Goal: Task Accomplishment & Management: Complete application form

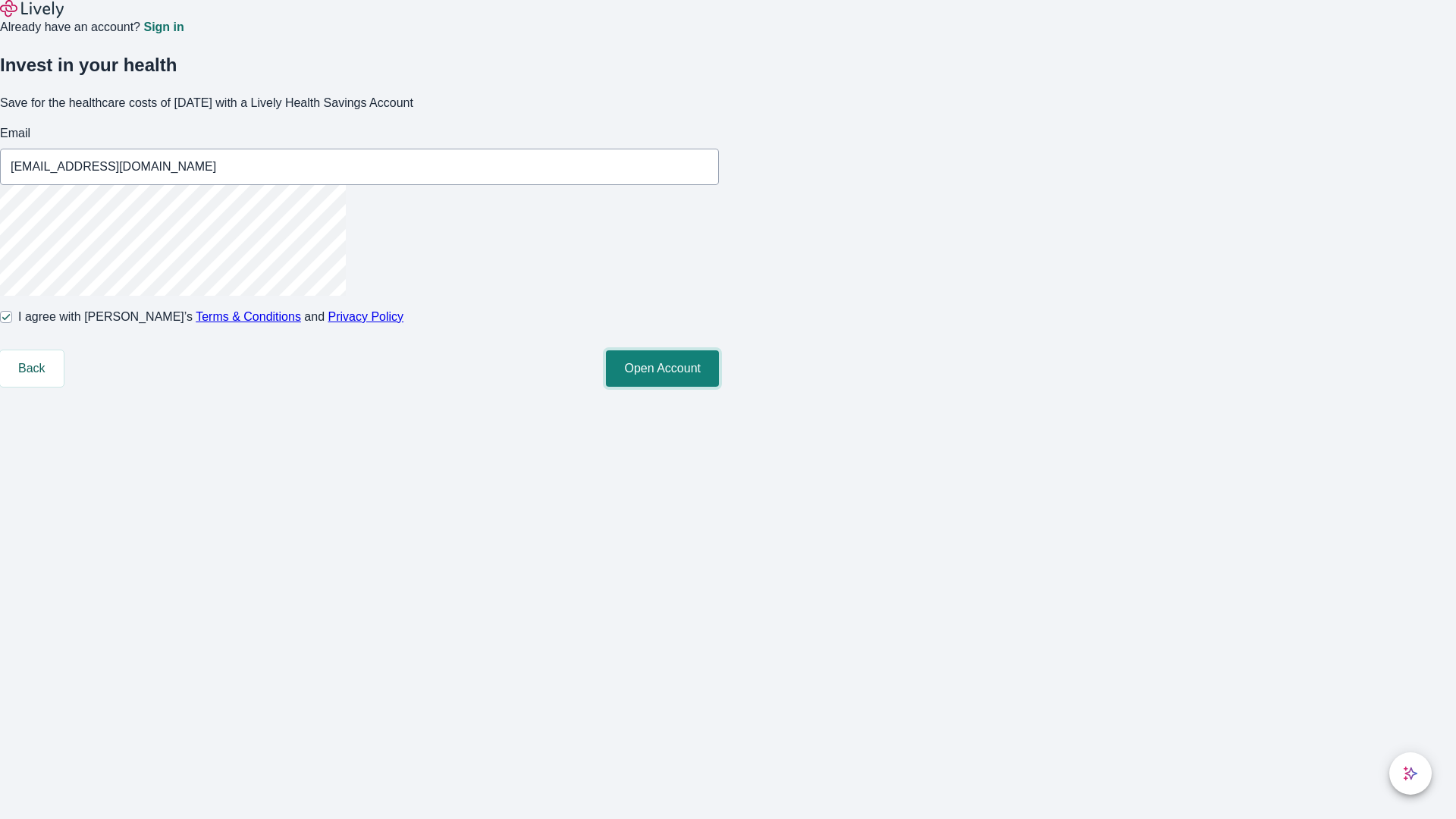
click at [719, 386] on button "Open Account" at bounding box center [662, 368] width 113 height 37
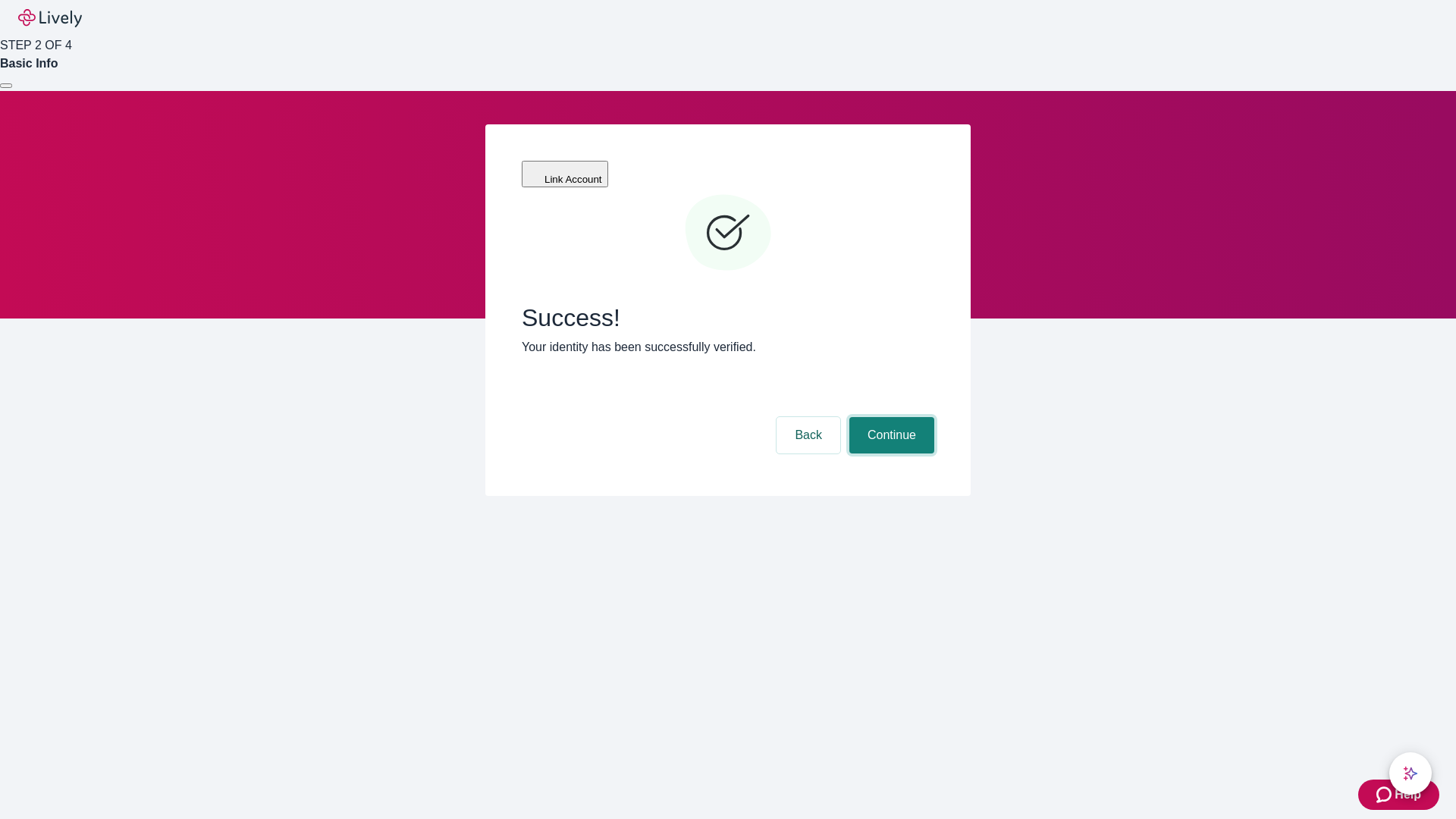
click at [890, 417] on button "Continue" at bounding box center [892, 434] width 85 height 37
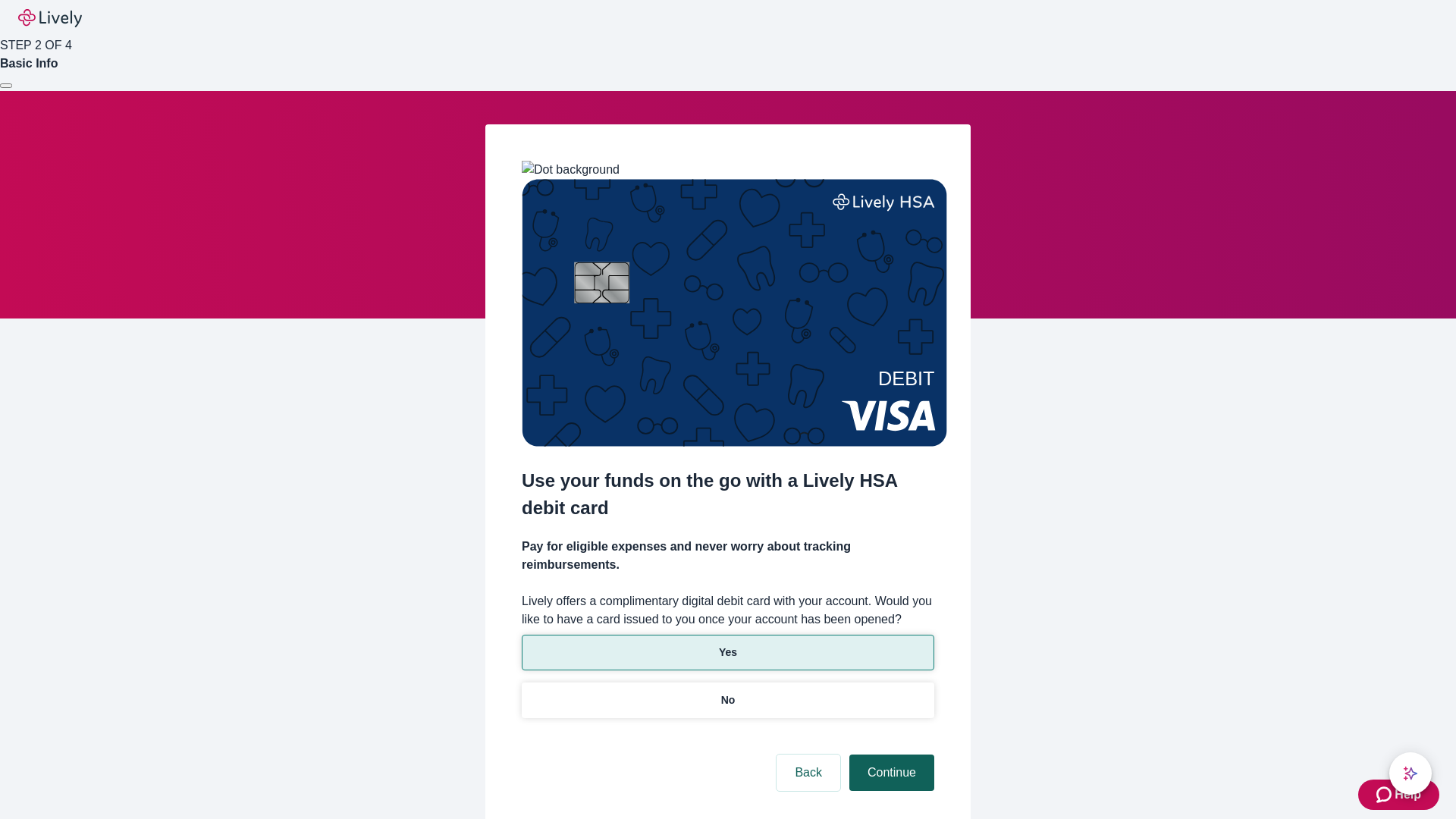
click at [727, 644] on p "Yes" at bounding box center [727, 652] width 18 height 16
click at [890, 754] on button "Continue" at bounding box center [892, 772] width 85 height 37
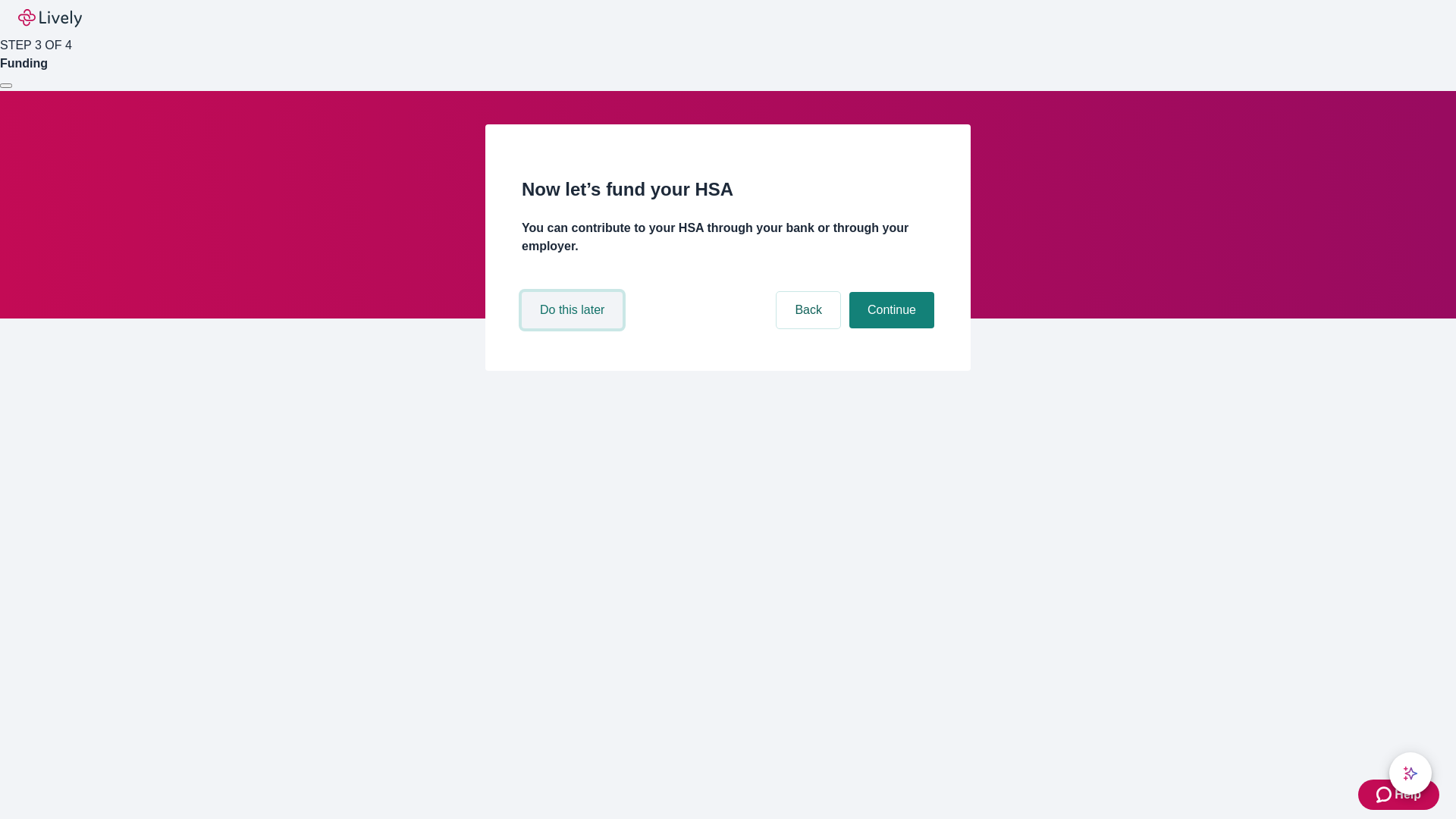
click at [574, 328] on button "Do this later" at bounding box center [572, 309] width 101 height 37
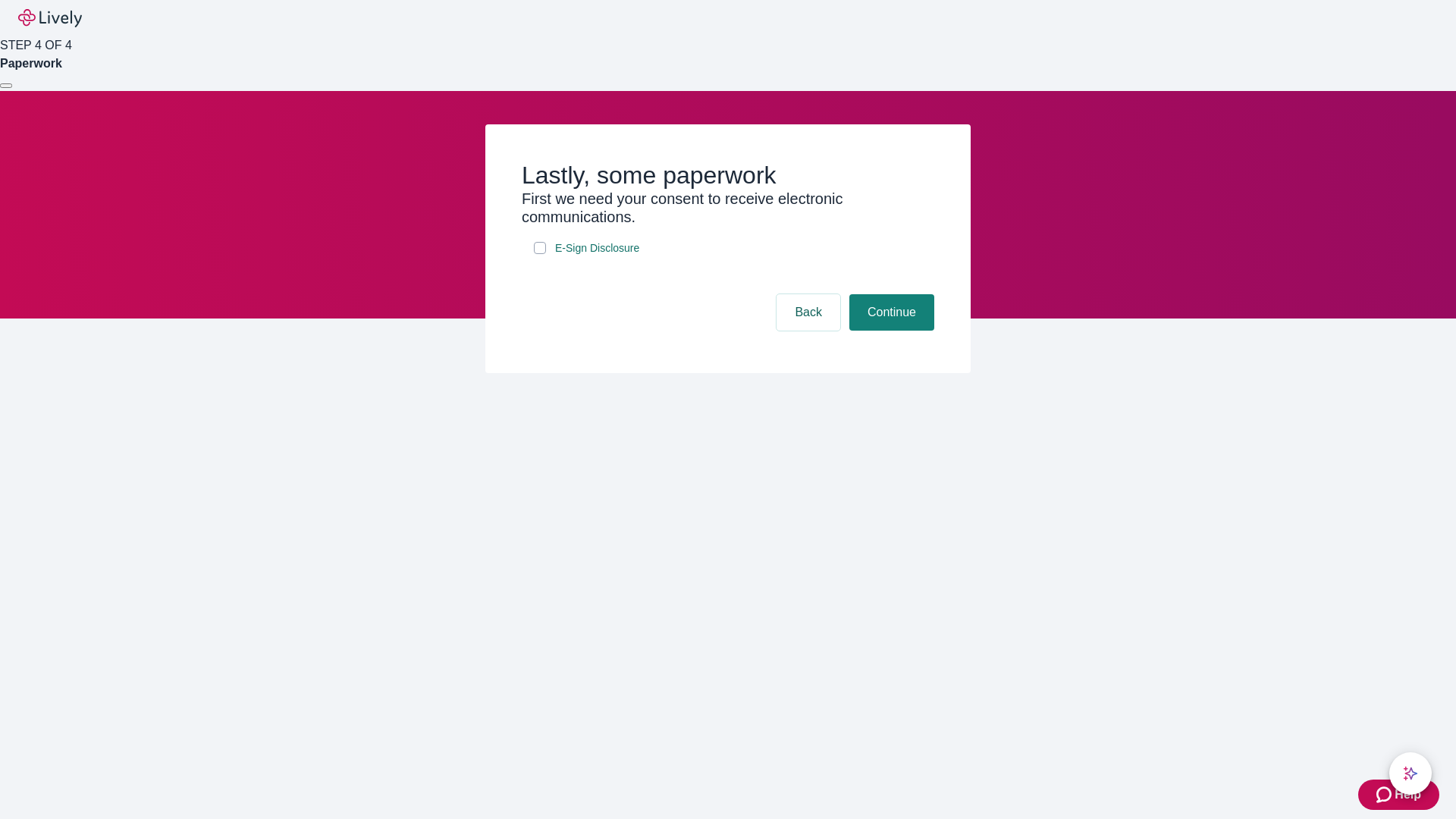
click at [540, 254] on input "E-Sign Disclosure" at bounding box center [540, 247] width 12 height 12
checkbox input "true"
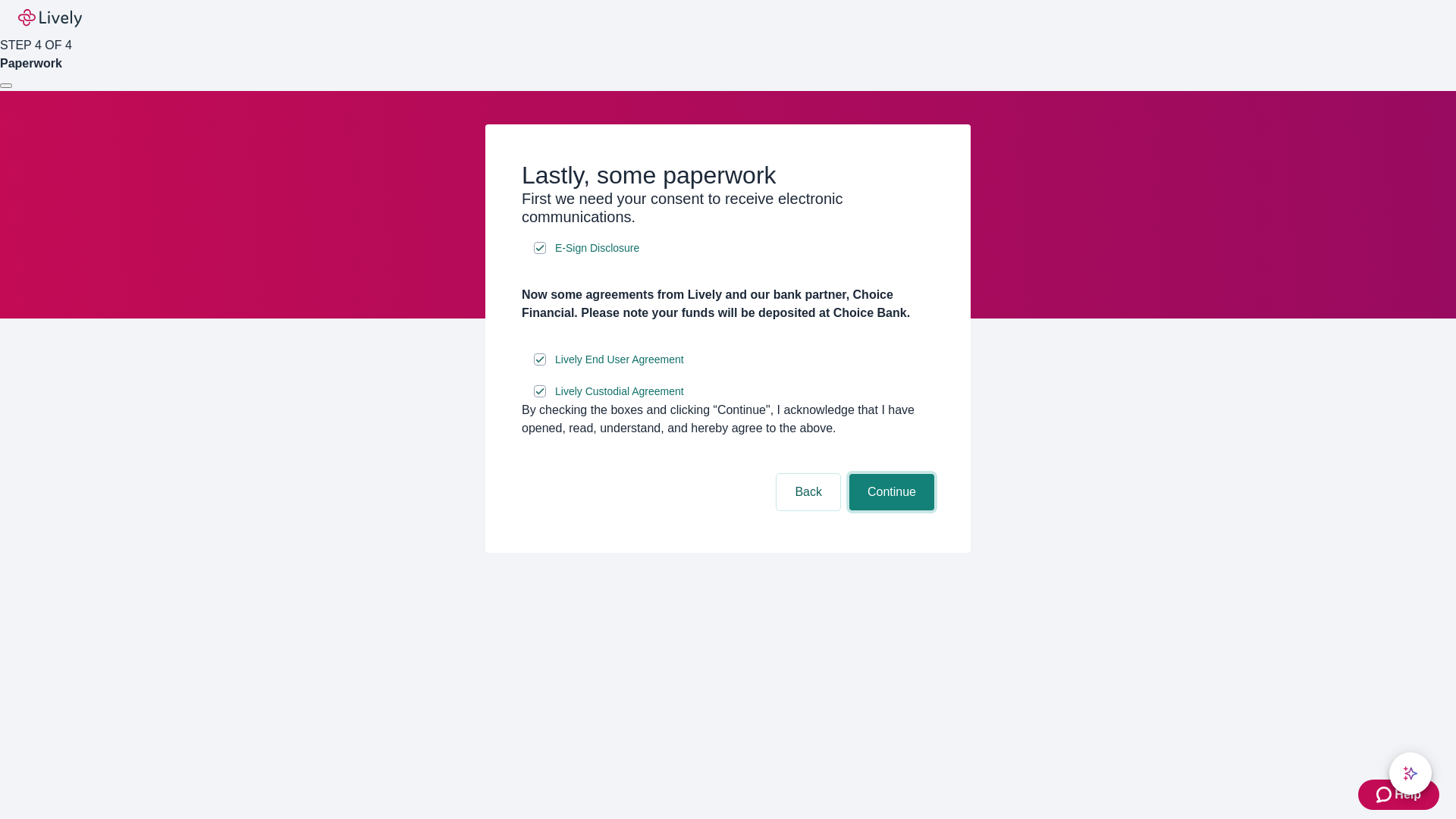
click at [890, 511] on button "Continue" at bounding box center [892, 492] width 85 height 37
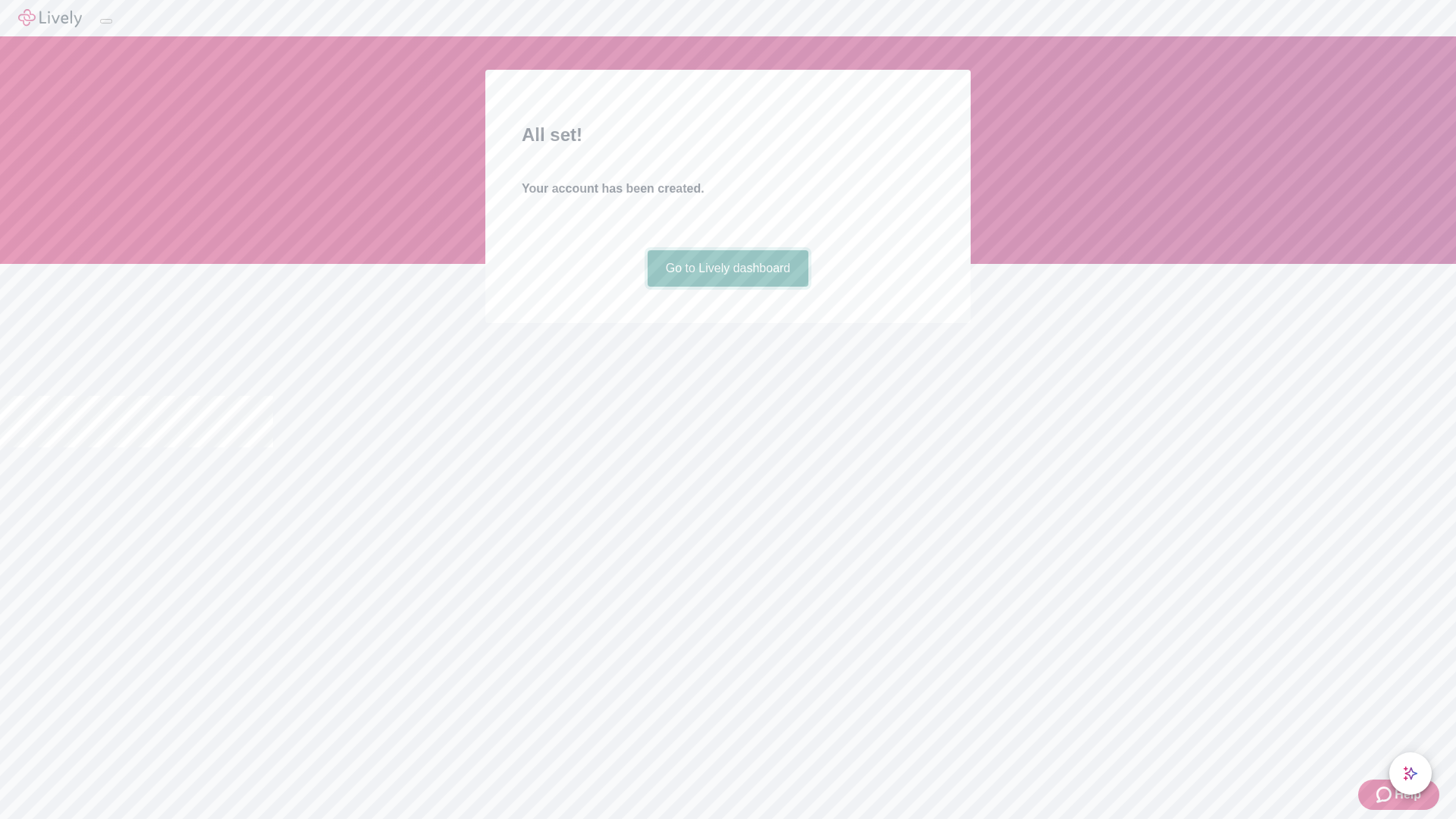
click at [727, 287] on link "Go to Lively dashboard" at bounding box center [728, 268] width 162 height 37
